Goal: Find contact information: Find contact information

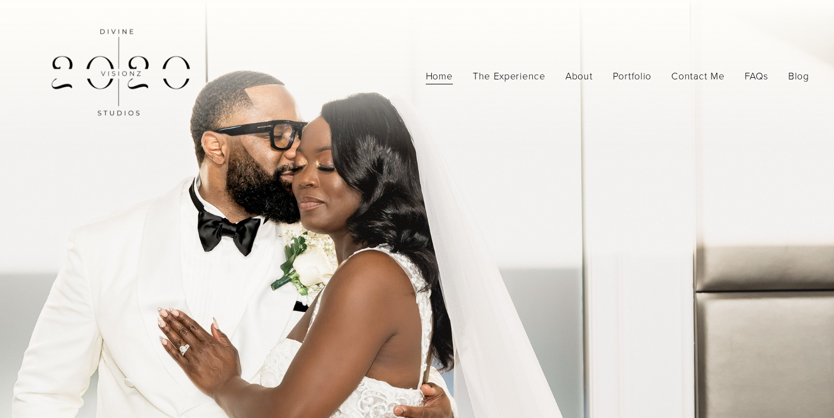
click at [0, 0] on span "Photography" at bounding box center [0, 0] width 0 height 0
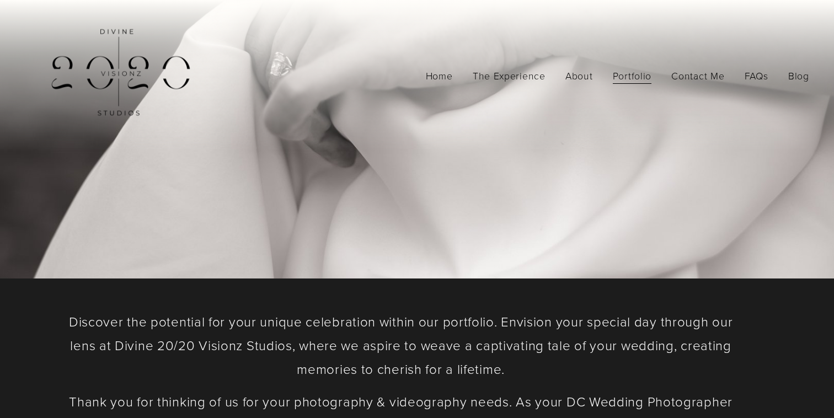
click at [522, 78] on link "The Experience" at bounding box center [509, 75] width 73 height 19
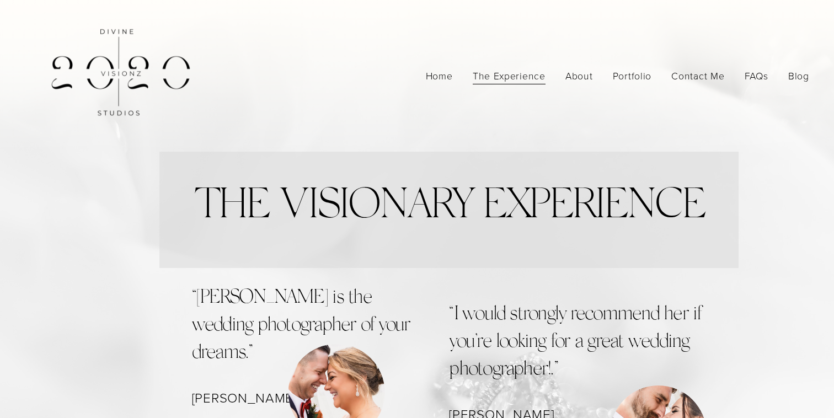
click at [759, 76] on link "FAQs" at bounding box center [756, 75] width 24 height 19
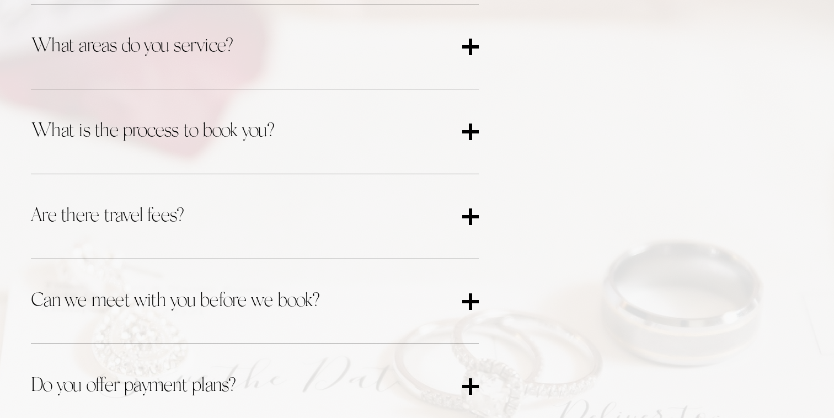
scroll to position [536, 0]
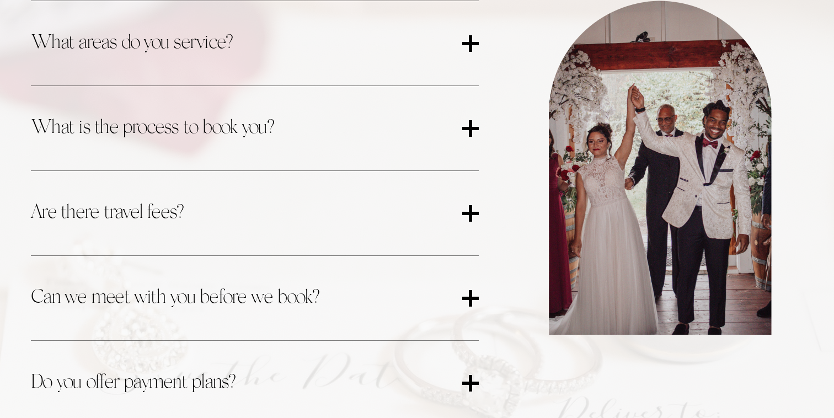
click at [433, 214] on span "Are there travel fees?" at bounding box center [246, 212] width 431 height 29
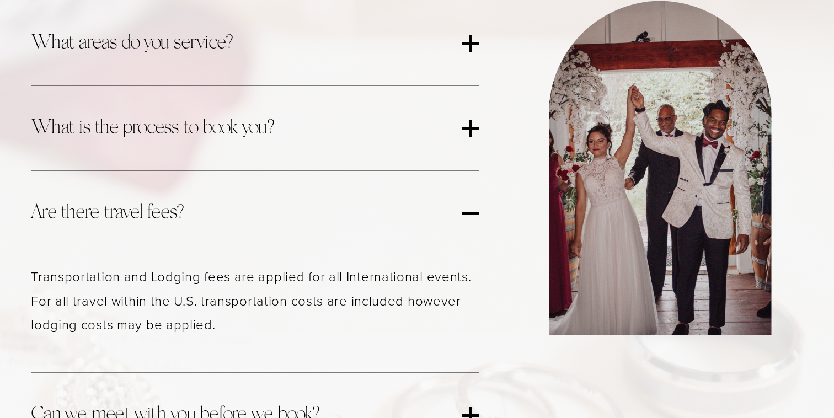
click at [433, 214] on span "Are there travel fees?" at bounding box center [246, 212] width 431 height 29
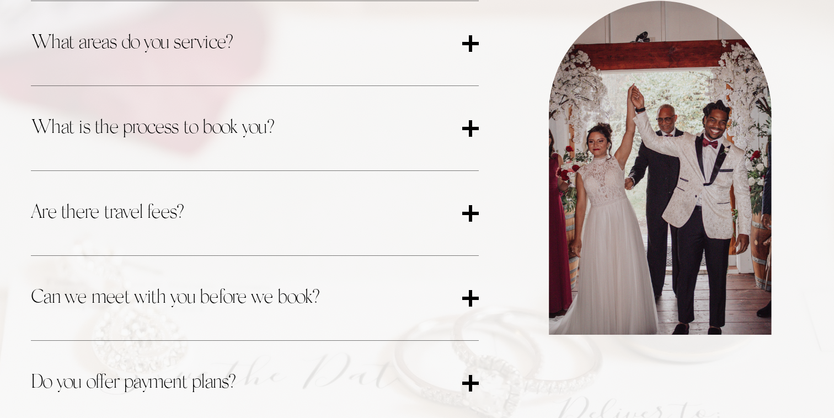
click at [348, 62] on button "What areas do you service?" at bounding box center [255, 43] width 448 height 84
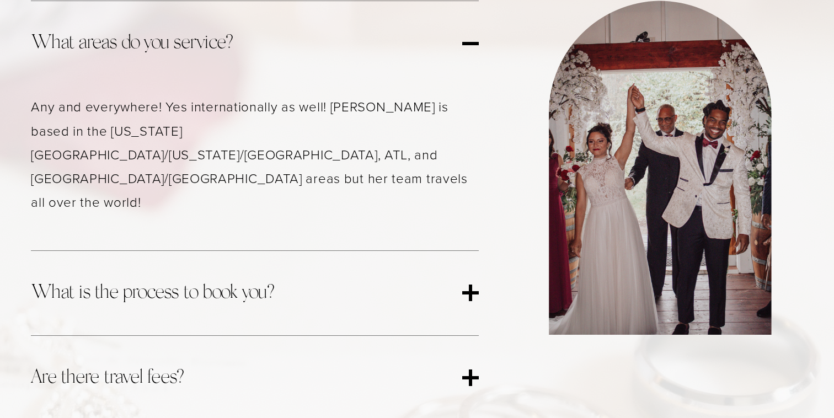
click at [348, 62] on button "What areas do you service?" at bounding box center [255, 43] width 448 height 84
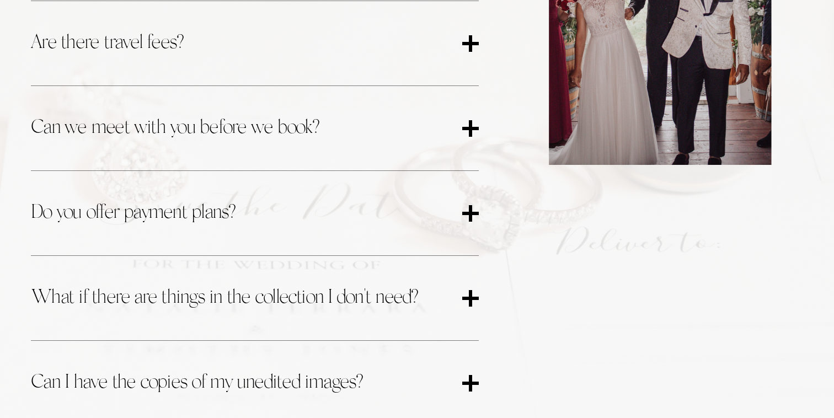
scroll to position [708, 0]
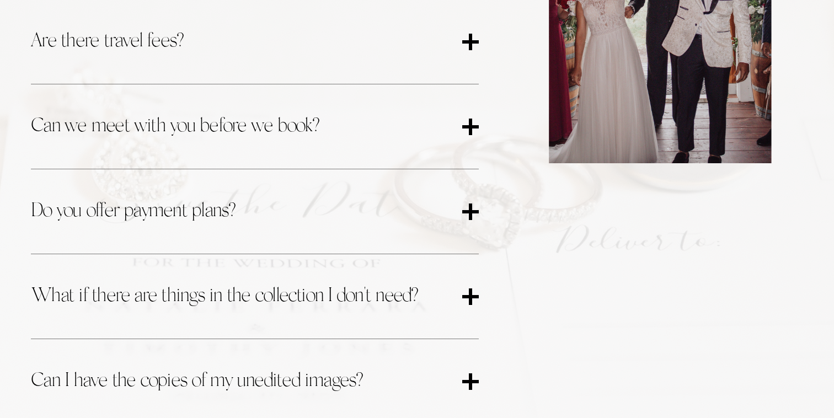
click at [388, 198] on span "Do you offer payment plans?" at bounding box center [246, 211] width 431 height 29
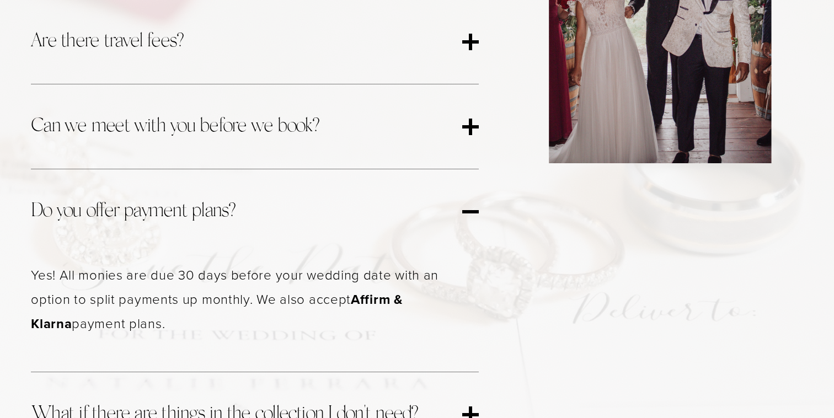
click at [388, 198] on span "Do you offer payment plans?" at bounding box center [246, 211] width 431 height 29
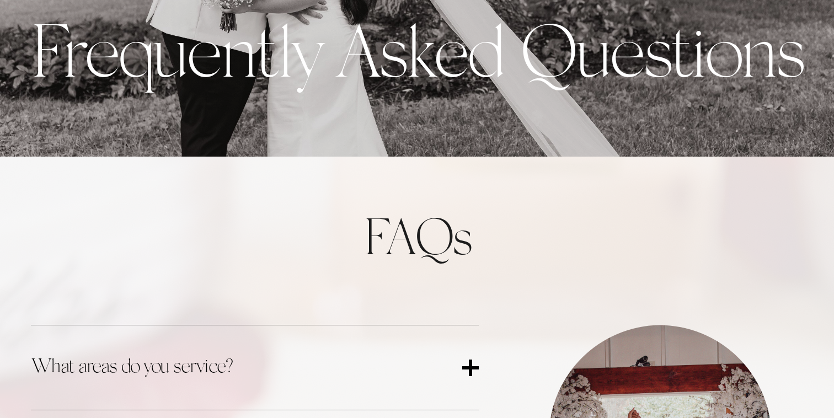
scroll to position [0, 0]
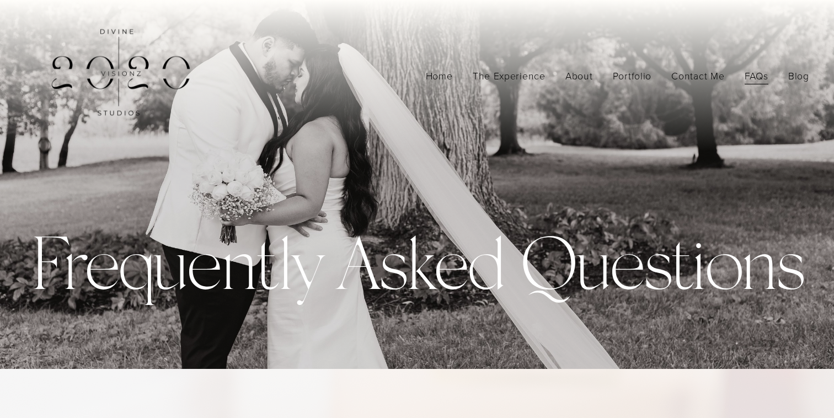
click at [0, 0] on span "Contact Me For Weddings" at bounding box center [0, 0] width 0 height 0
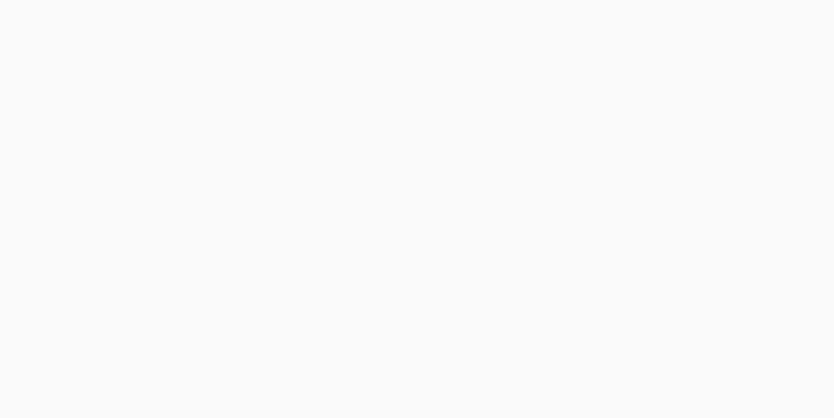
scroll to position [1593, 0]
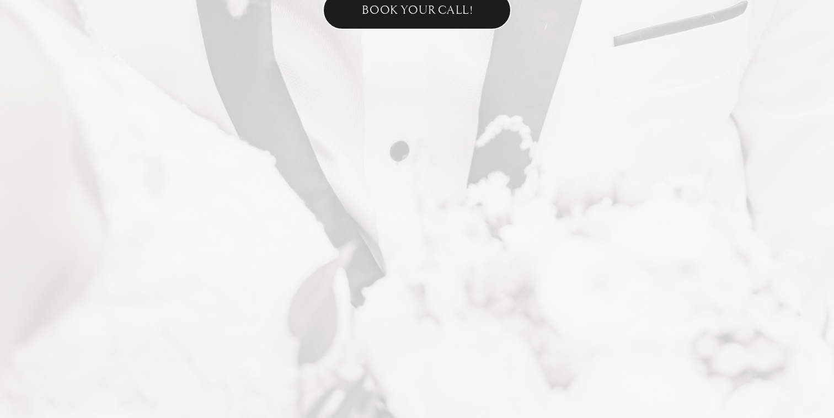
scroll to position [694, 0]
type input "*****"
